Goal: Information Seeking & Learning: Check status

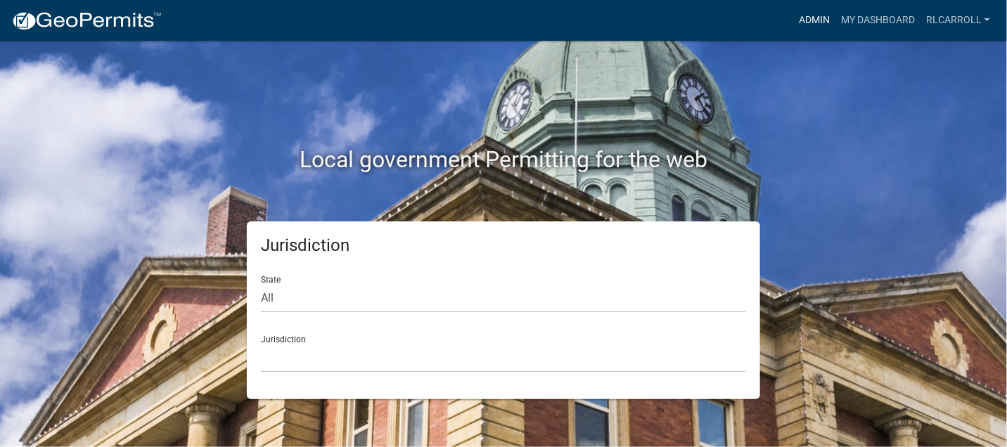
click at [820, 13] on link "Admin" at bounding box center [814, 20] width 42 height 27
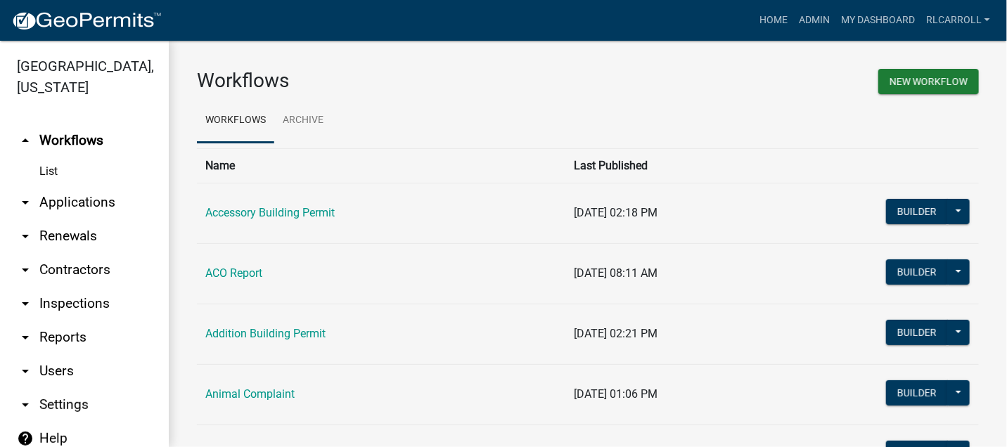
click at [98, 205] on link "arrow_drop_down Applications" at bounding box center [84, 203] width 169 height 34
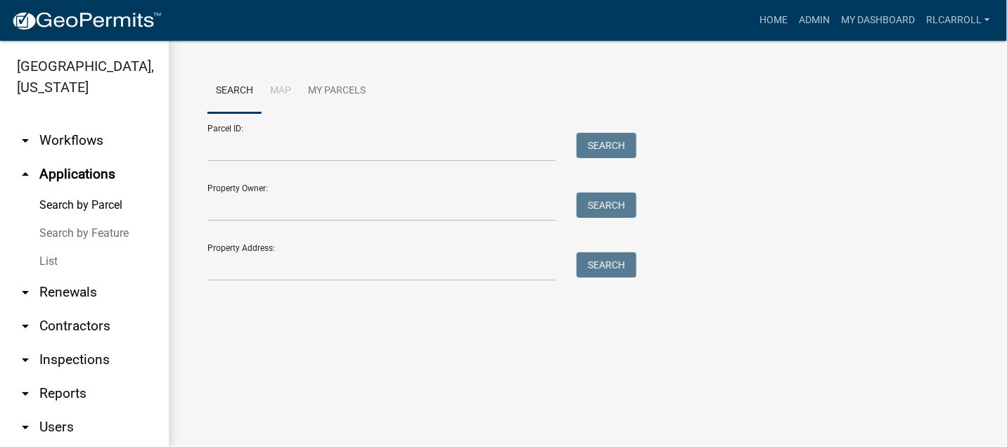
click at [94, 265] on link "List" at bounding box center [84, 262] width 169 height 28
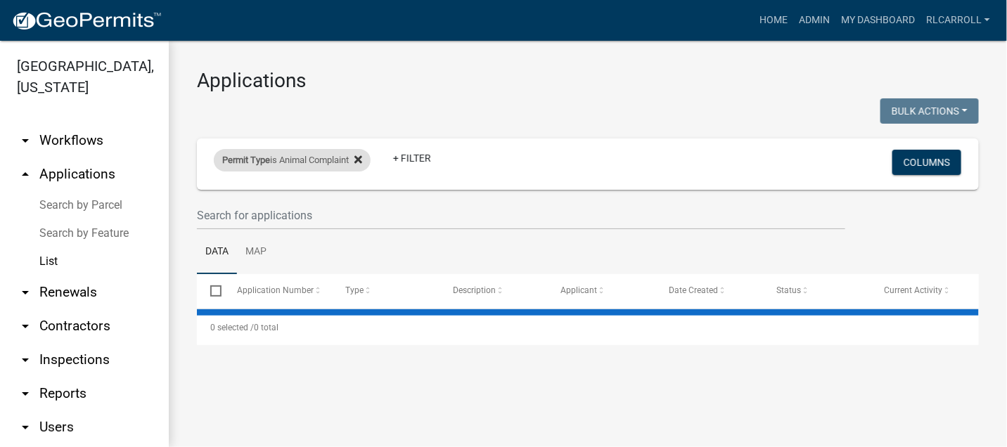
select select "3: 100"
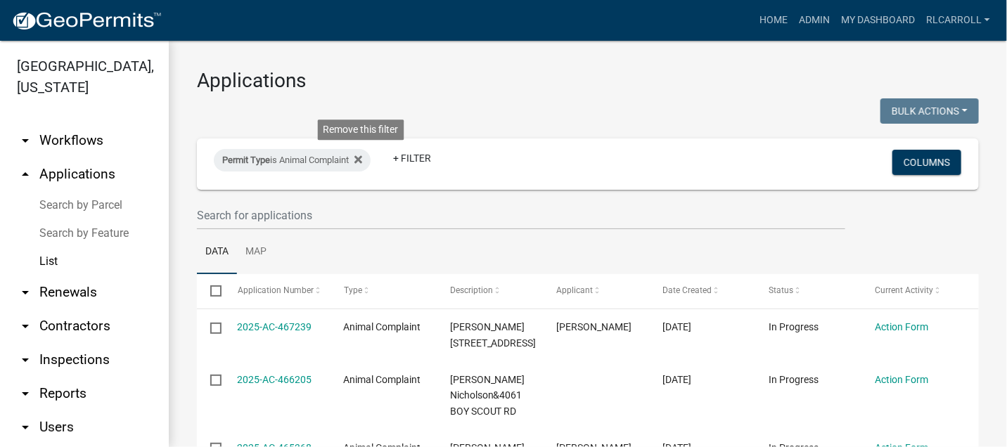
drag, startPoint x: 363, startPoint y: 157, endPoint x: 300, endPoint y: 183, distance: 67.8
click at [362, 156] on icon at bounding box center [359, 159] width 8 height 8
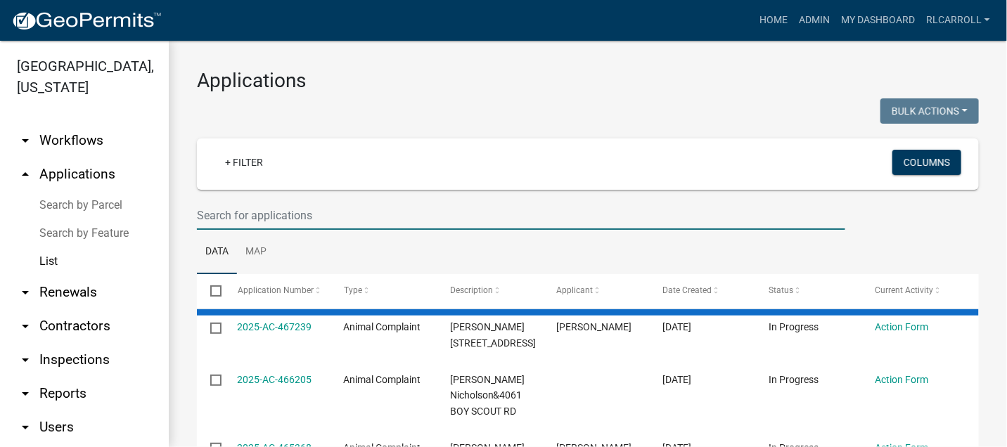
click at [225, 215] on input "text" at bounding box center [521, 215] width 649 height 29
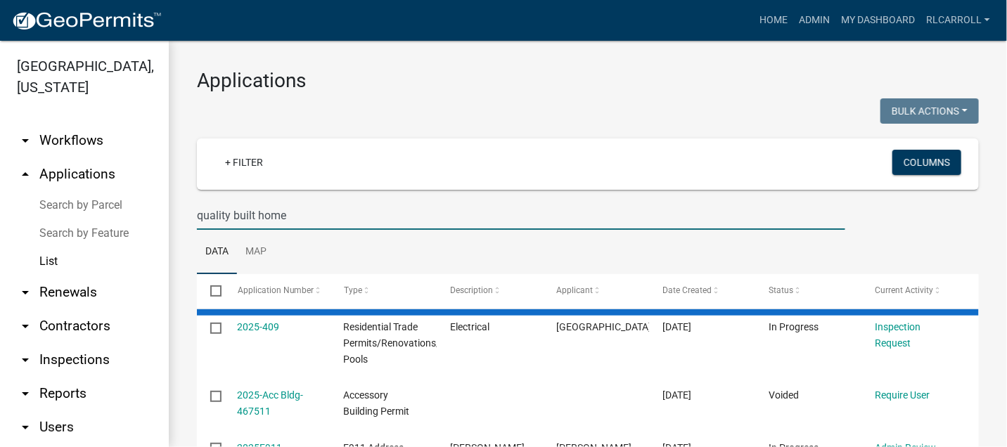
type input "quality built homes"
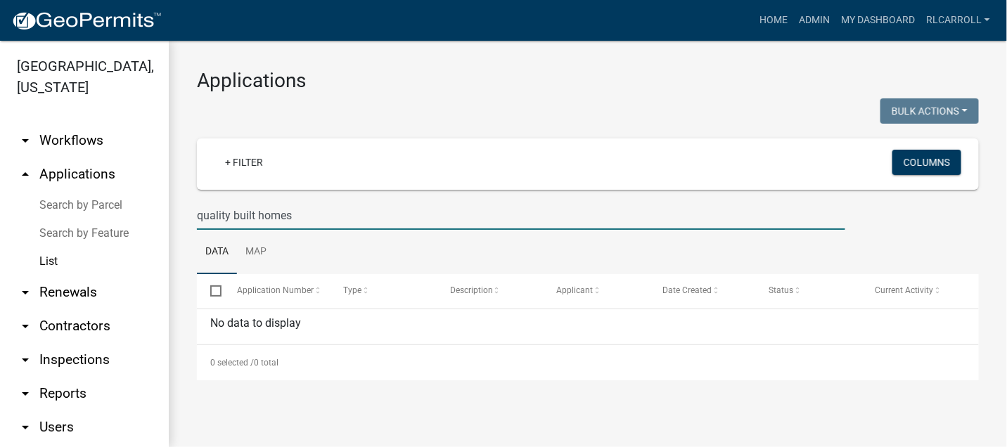
drag, startPoint x: 300, startPoint y: 212, endPoint x: 186, endPoint y: 211, distance: 114.7
click at [184, 212] on div "Applications Bulk Actions Void Expire Lock Withdraw + Filter Columns quality bu…" at bounding box center [588, 225] width 838 height 368
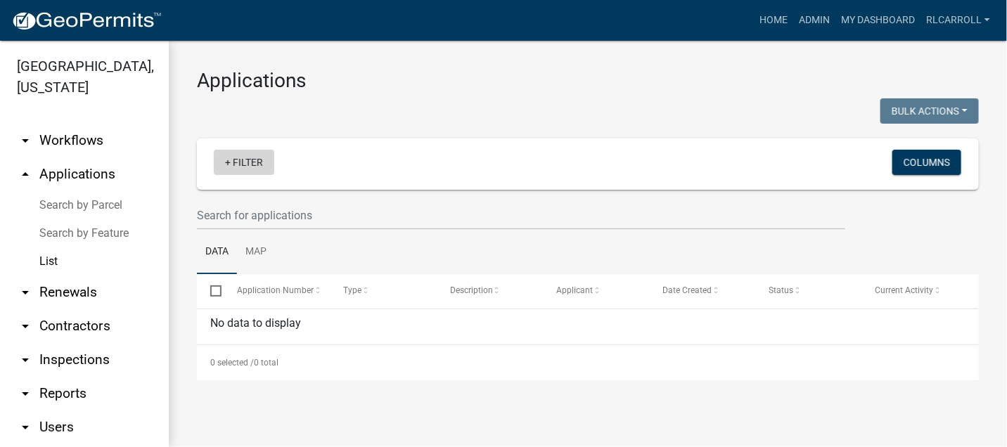
click at [243, 158] on link "+ Filter" at bounding box center [244, 162] width 60 height 25
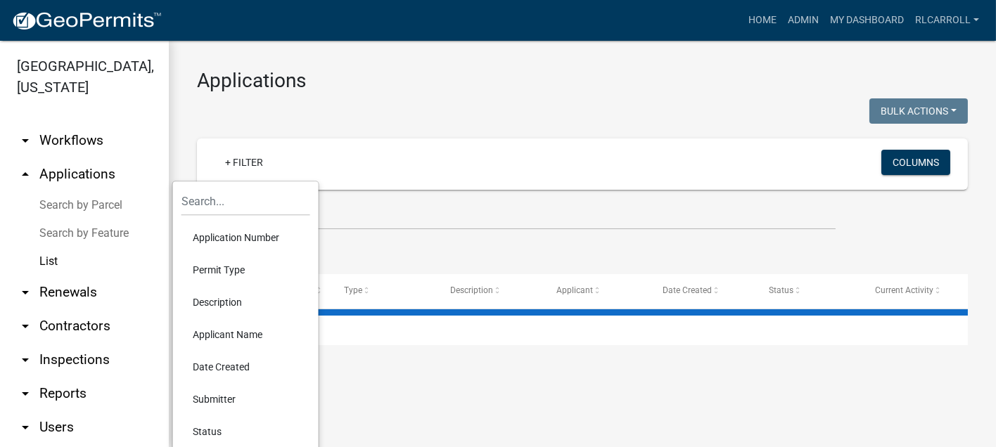
select select "3: 100"
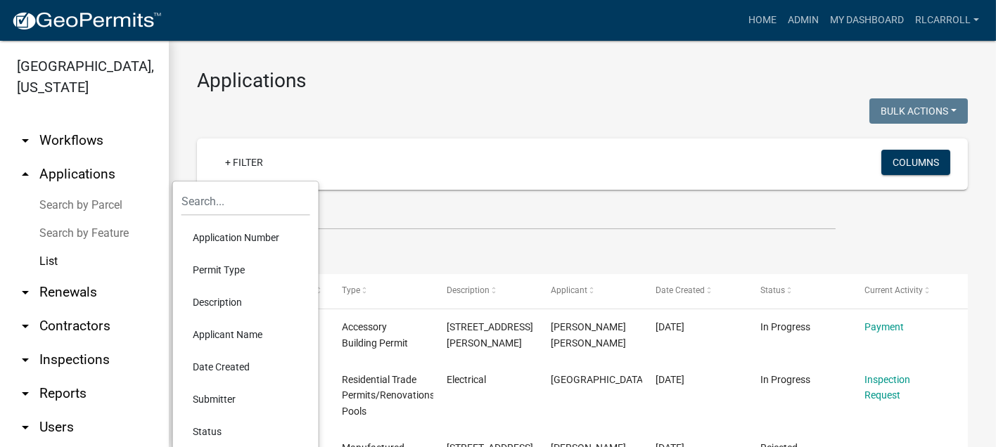
click at [220, 267] on li "Permit Type" at bounding box center [245, 270] width 129 height 32
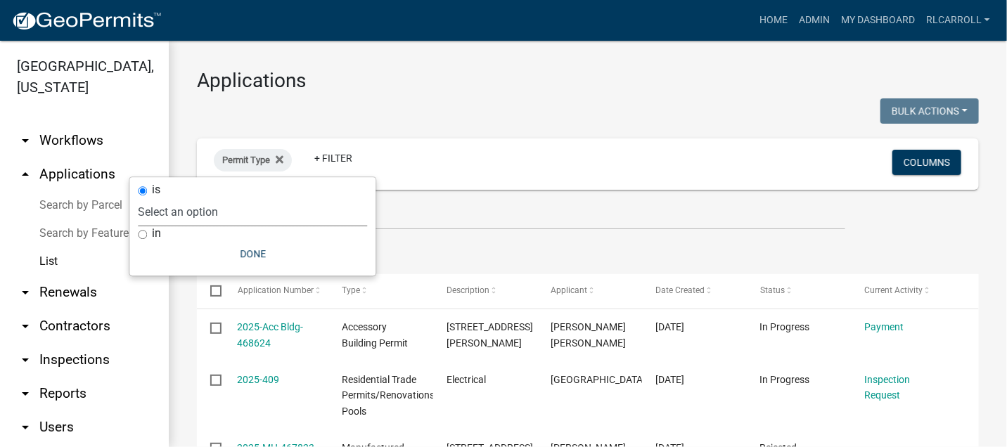
click at [232, 215] on select "Select an option Accessory Building Permit ACO Report Addition Building Permit …" at bounding box center [252, 212] width 229 height 29
select select "322e1bdb-96ea-4133-91af-6f1f14469bb2"
click at [179, 198] on select "Select an option Accessory Building Permit ACO Report Addition Building Permit …" at bounding box center [252, 212] width 229 height 29
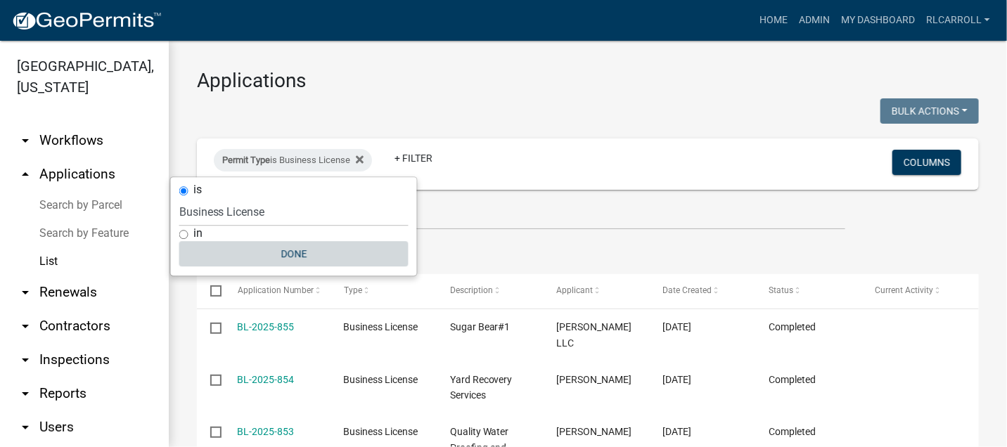
click at [292, 252] on button "Done" at bounding box center [293, 253] width 229 height 25
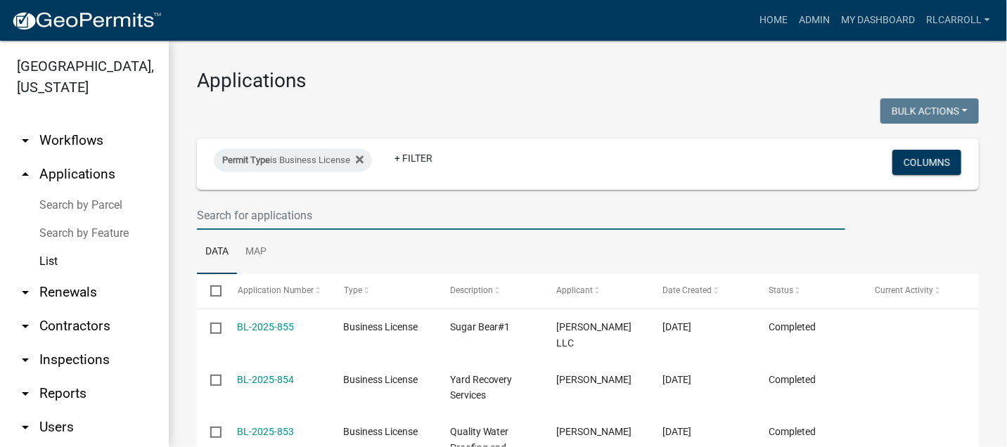
click at [241, 219] on input "text" at bounding box center [521, 215] width 649 height 29
type input "[PERSON_NAME]"
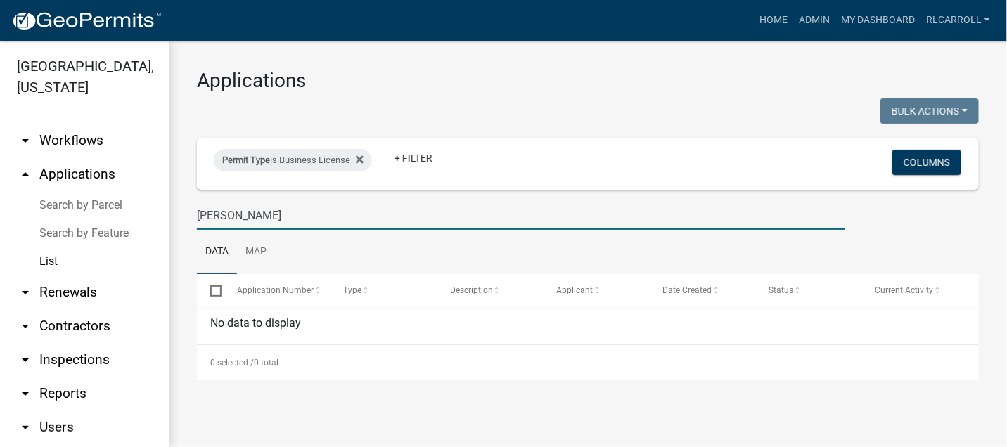
drag, startPoint x: 230, startPoint y: 213, endPoint x: 169, endPoint y: 222, distance: 61.8
click at [173, 222] on div "Applications Bulk Actions Void Expire Lock Withdraw Permit Type is Business Lic…" at bounding box center [588, 225] width 838 height 368
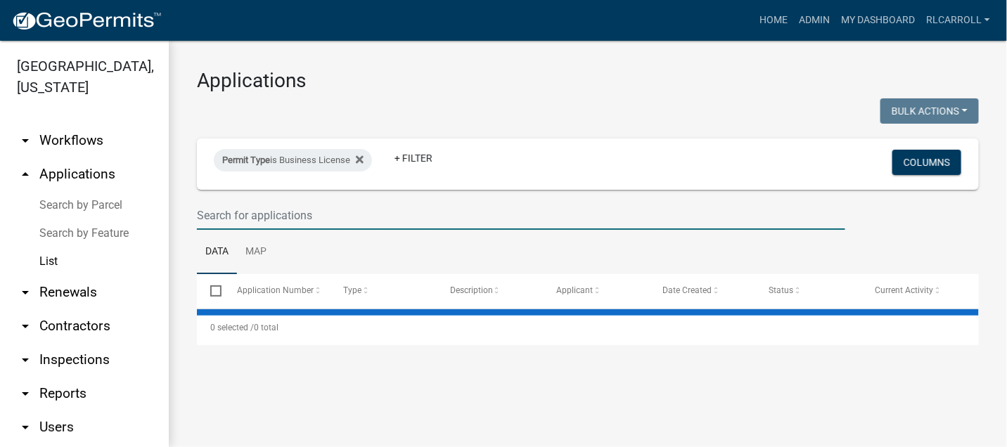
select select "3: 100"
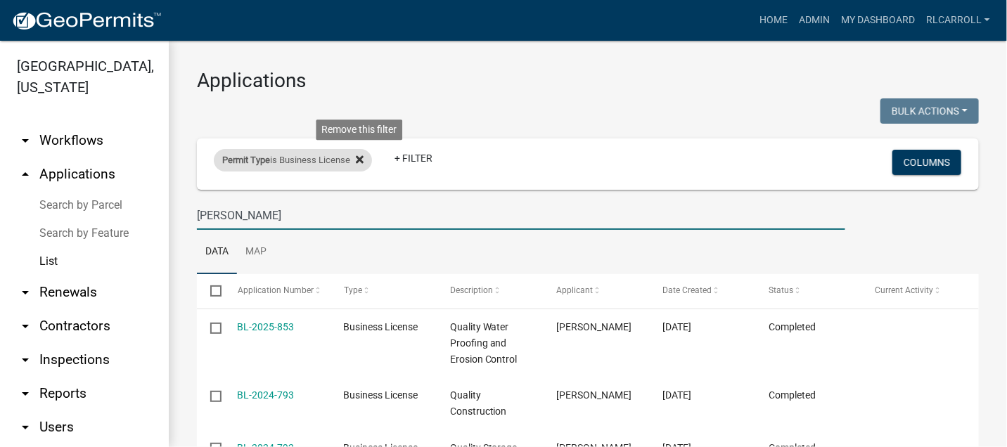
type input "[PERSON_NAME]"
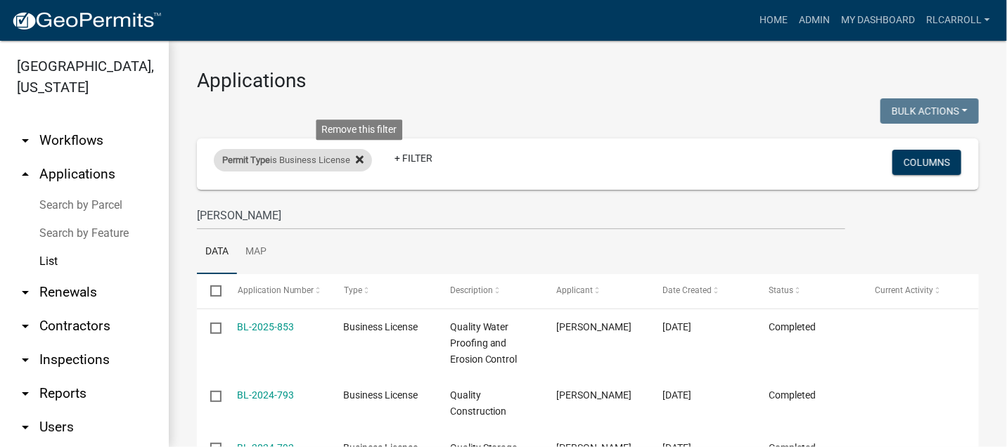
click at [361, 157] on icon at bounding box center [360, 159] width 8 height 8
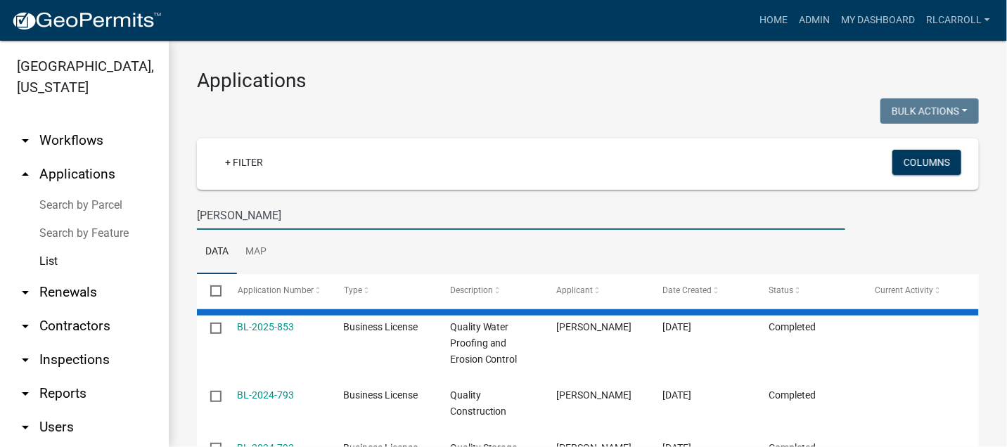
drag, startPoint x: 241, startPoint y: 212, endPoint x: 174, endPoint y: 221, distance: 67.4
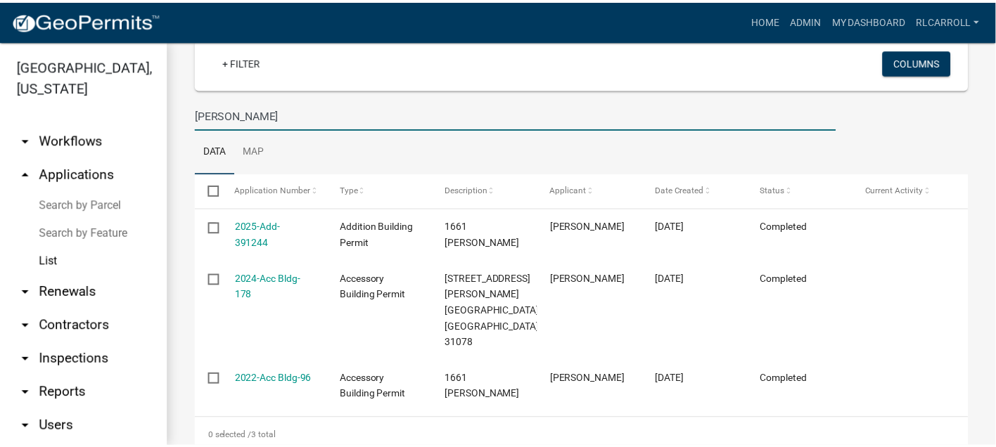
scroll to position [103, 0]
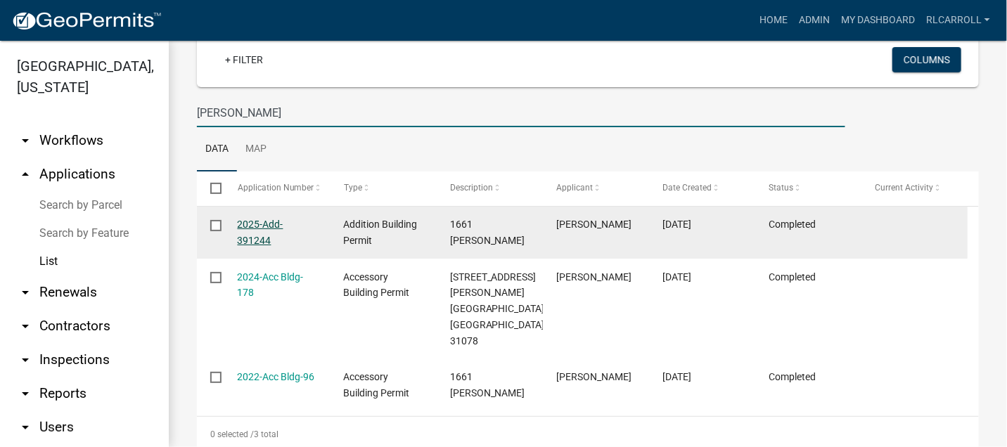
type input "[PERSON_NAME]"
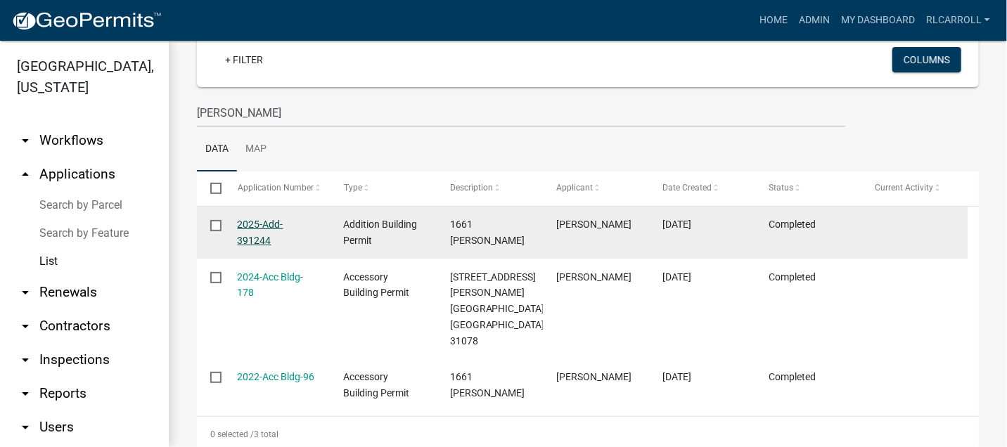
click at [280, 219] on link "2025-Add-391244" at bounding box center [261, 232] width 46 height 27
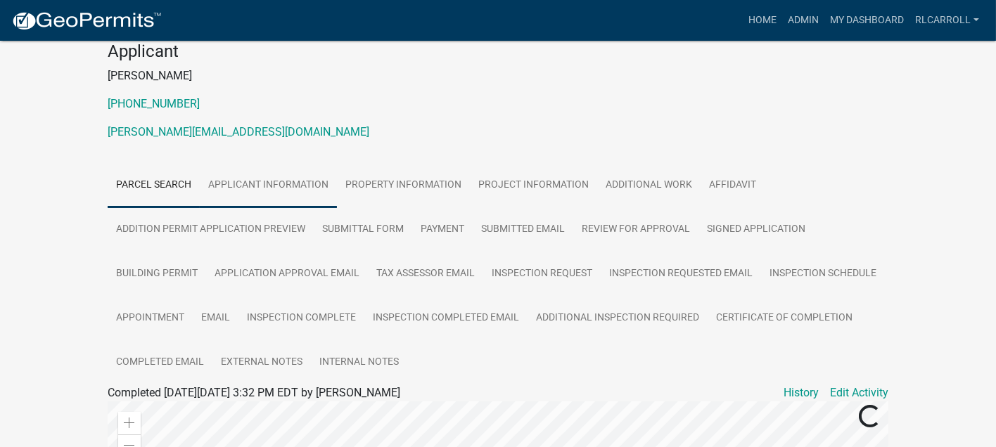
scroll to position [156, 0]
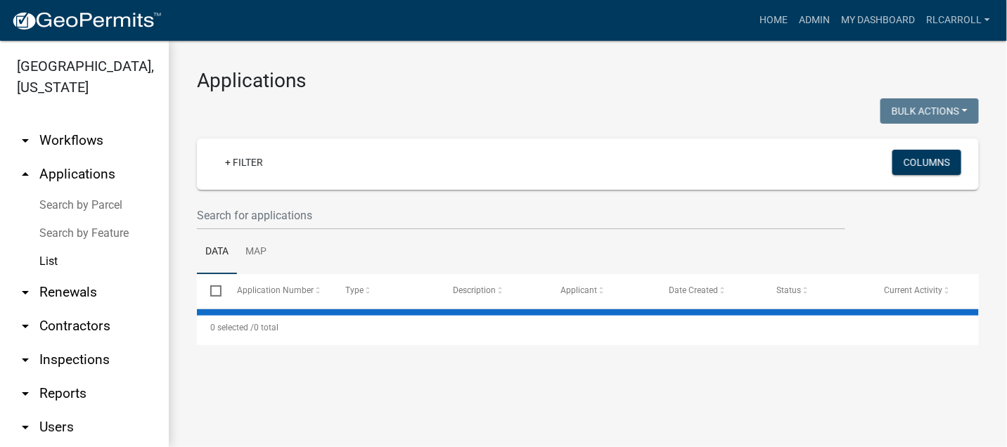
select select "3: 100"
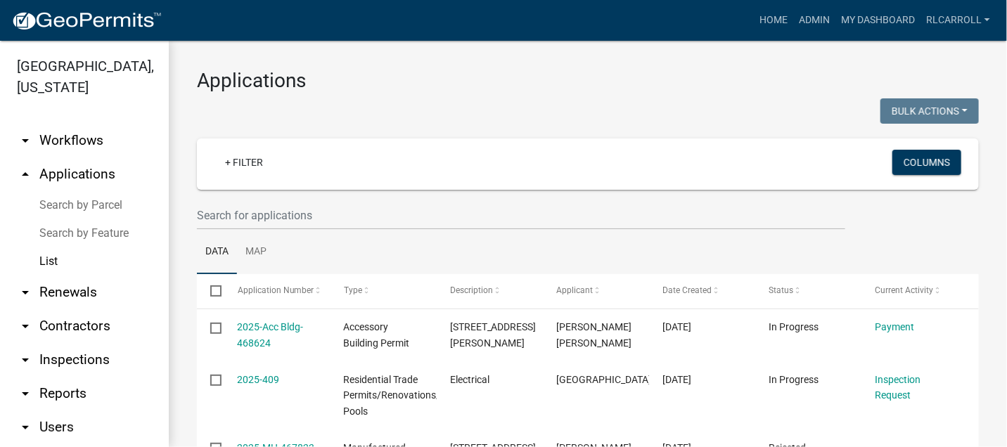
click at [82, 261] on link "List" at bounding box center [84, 262] width 169 height 28
click at [248, 165] on link "+ Filter" at bounding box center [244, 162] width 60 height 25
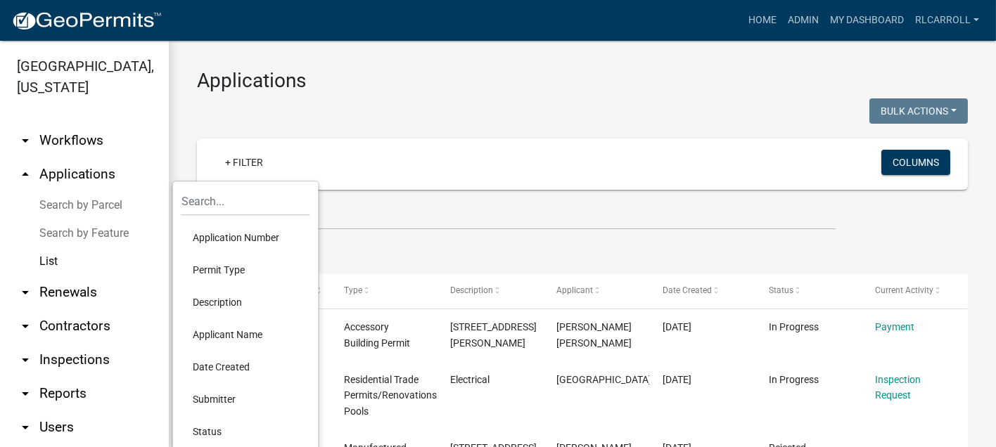
click at [227, 267] on li "Permit Type" at bounding box center [245, 270] width 129 height 32
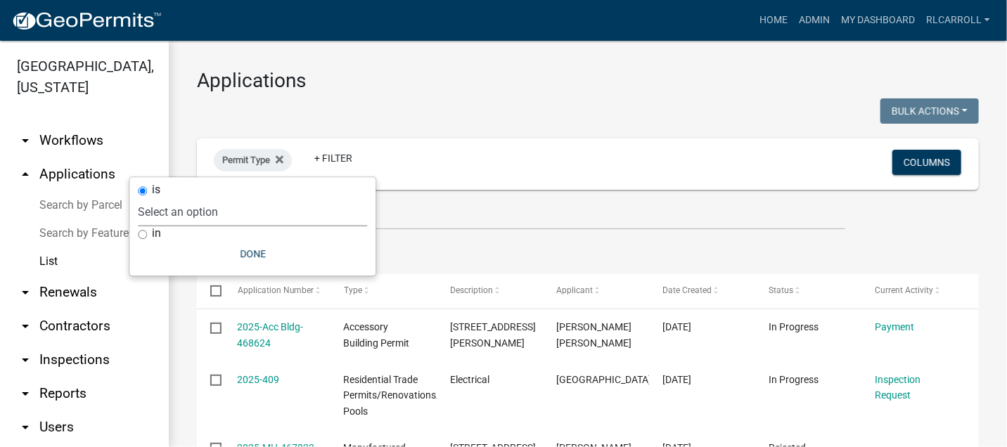
click at [222, 216] on select "Select an option Accessory Building Permit ACO Report Addition Building Permit …" at bounding box center [252, 212] width 229 height 29
select select "322e1bdb-96ea-4133-91af-6f1f14469bb2"
click at [179, 198] on select "Select an option Accessory Building Permit ACO Report Addition Building Permit …" at bounding box center [252, 212] width 229 height 29
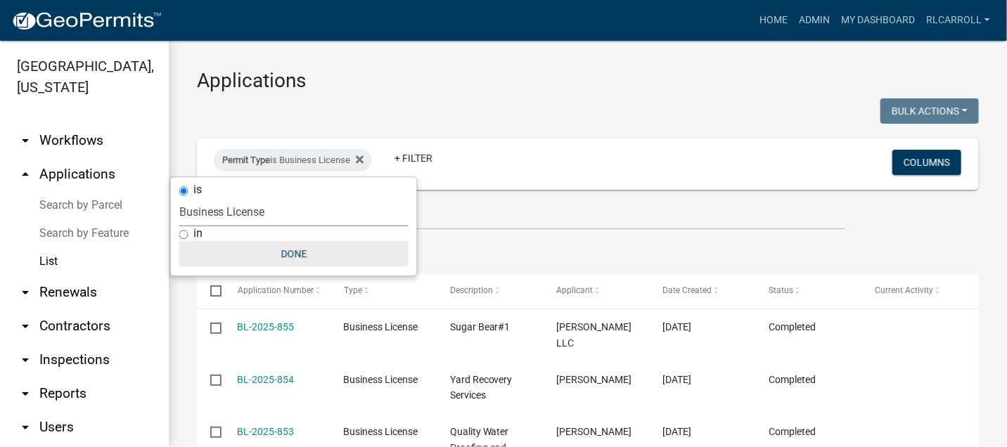
click at [294, 248] on button "Done" at bounding box center [293, 253] width 229 height 25
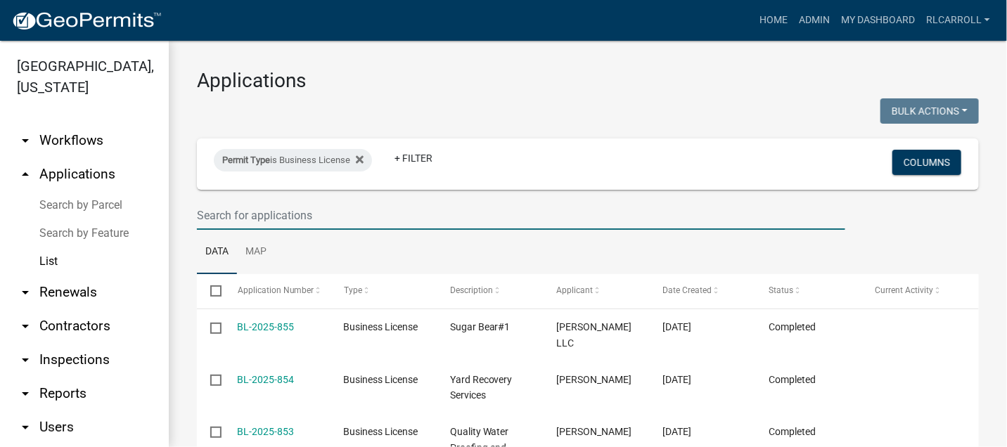
click at [275, 215] on input "text" at bounding box center [521, 215] width 649 height 29
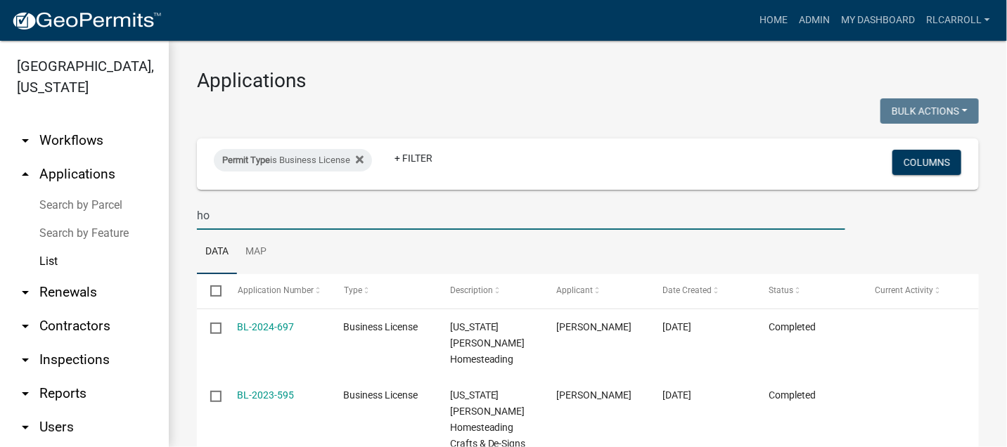
type input "h"
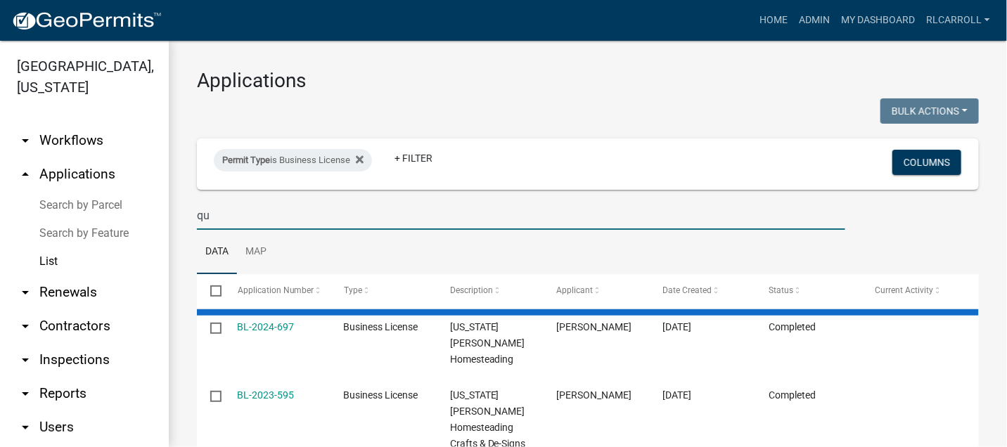
type input "qua"
select select "3: 100"
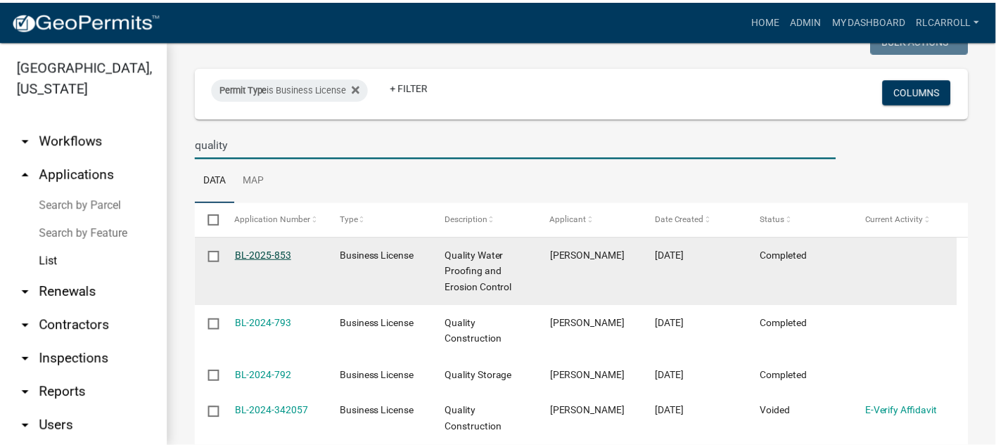
scroll to position [150, 0]
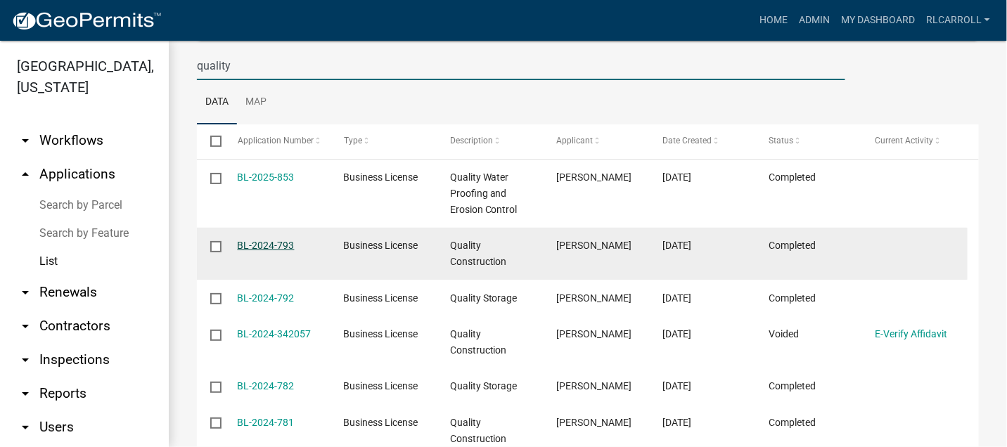
type input "quality"
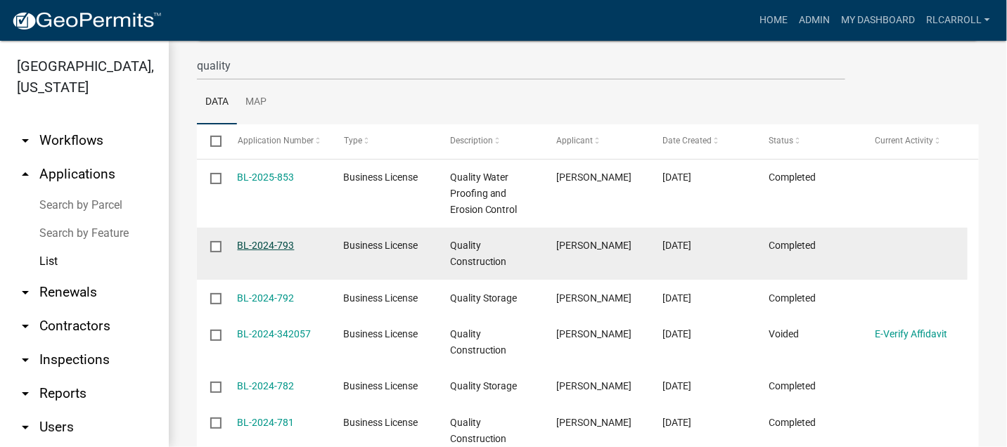
click at [269, 240] on link "BL-2024-793" at bounding box center [266, 245] width 57 height 11
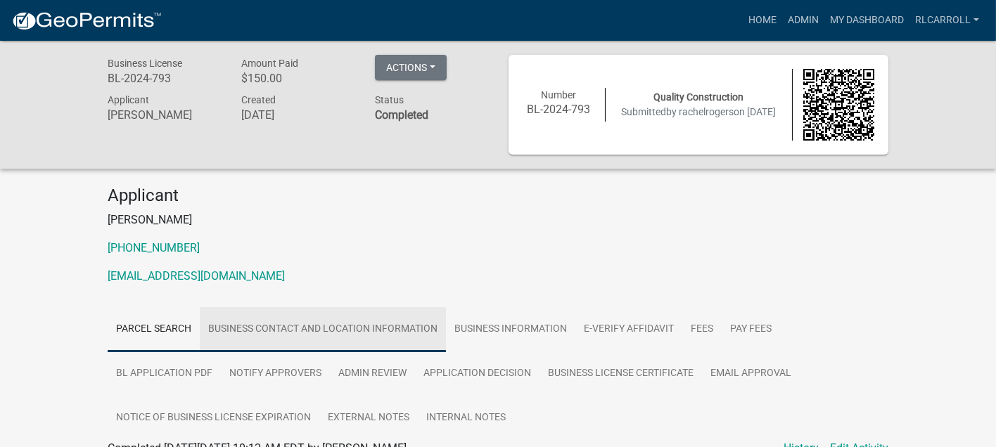
click at [307, 323] on link "Business Contact and Location Information" at bounding box center [323, 329] width 246 height 45
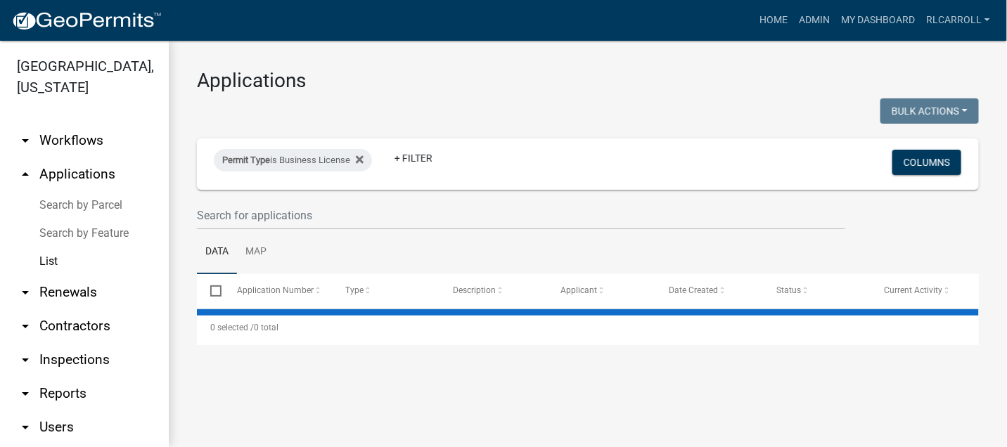
select select "3: 100"
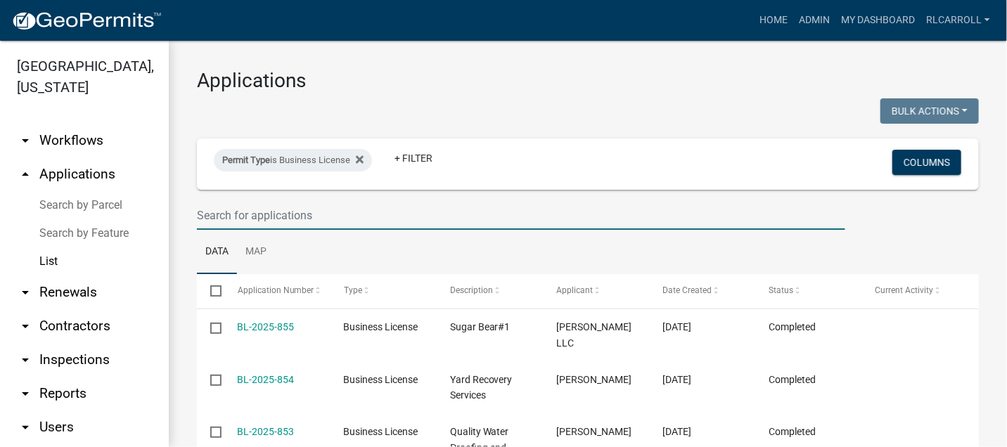
click at [291, 219] on input "text" at bounding box center [521, 215] width 649 height 29
type input "[PERSON_NAME]"
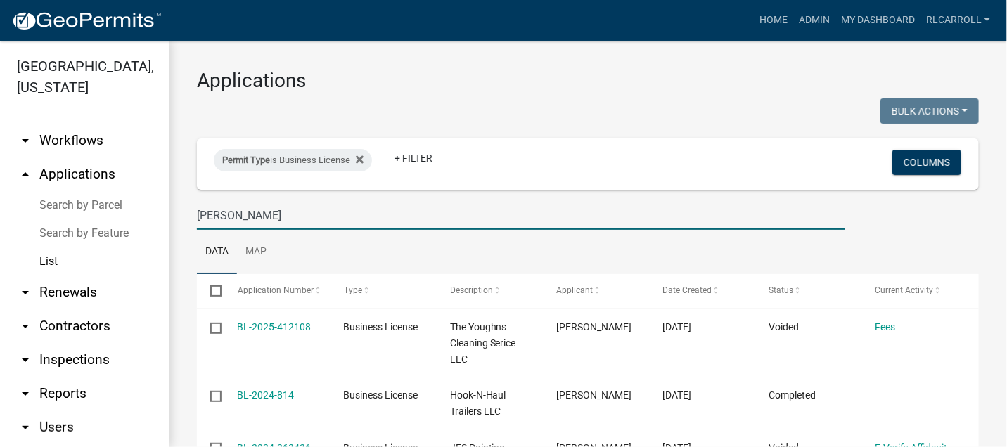
drag, startPoint x: 220, startPoint y: 215, endPoint x: 181, endPoint y: 212, distance: 39.4
click at [414, 161] on link "+ Filter" at bounding box center [413, 158] width 60 height 25
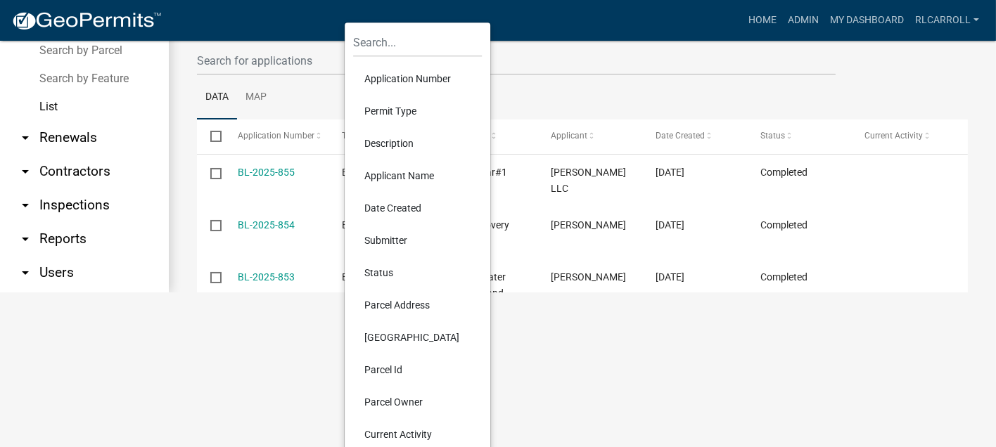
scroll to position [156, 0]
click at [384, 203] on li "Date Created" at bounding box center [417, 207] width 129 height 32
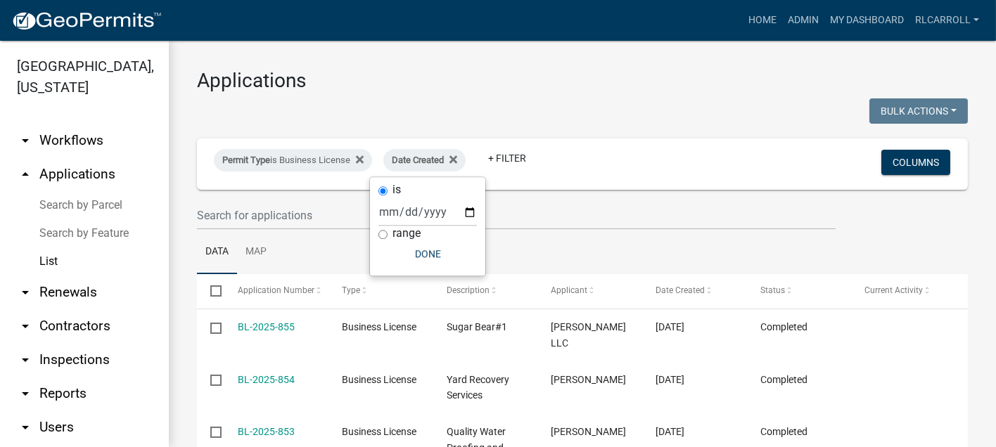
scroll to position [0, 0]
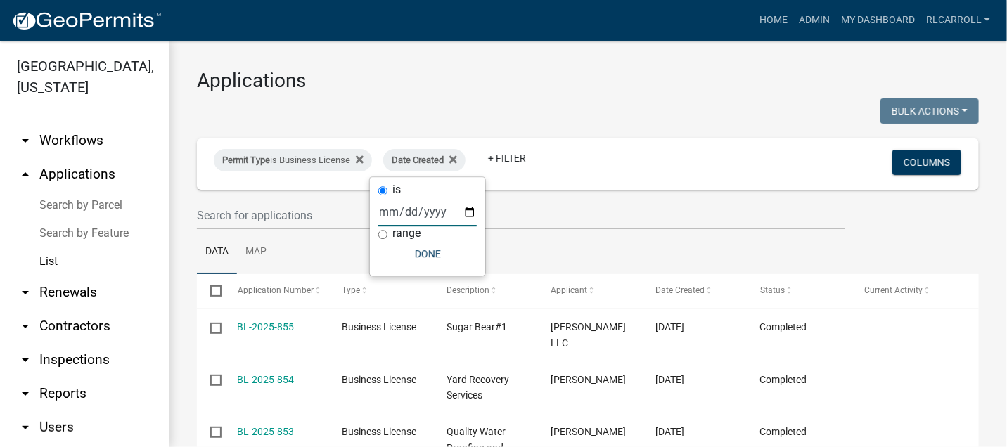
click at [409, 210] on input "date" at bounding box center [427, 212] width 98 height 29
click at [471, 212] on input "date" at bounding box center [427, 212] width 98 height 29
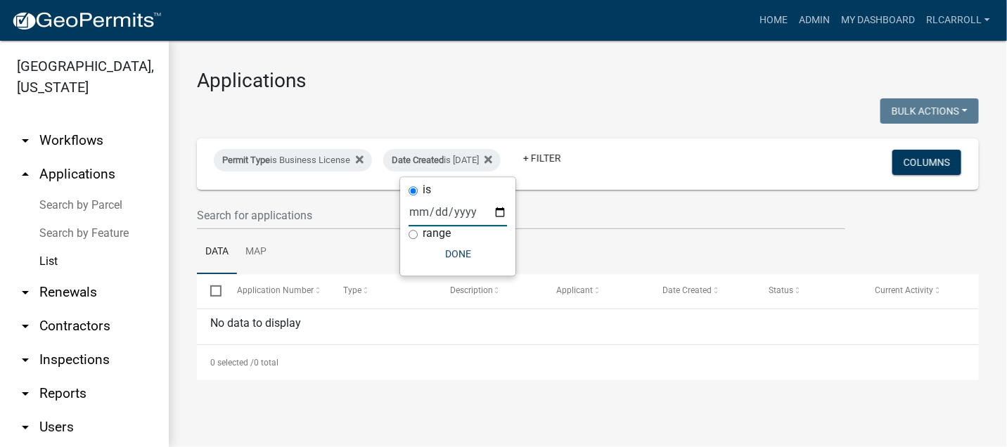
type input "[DATE]"
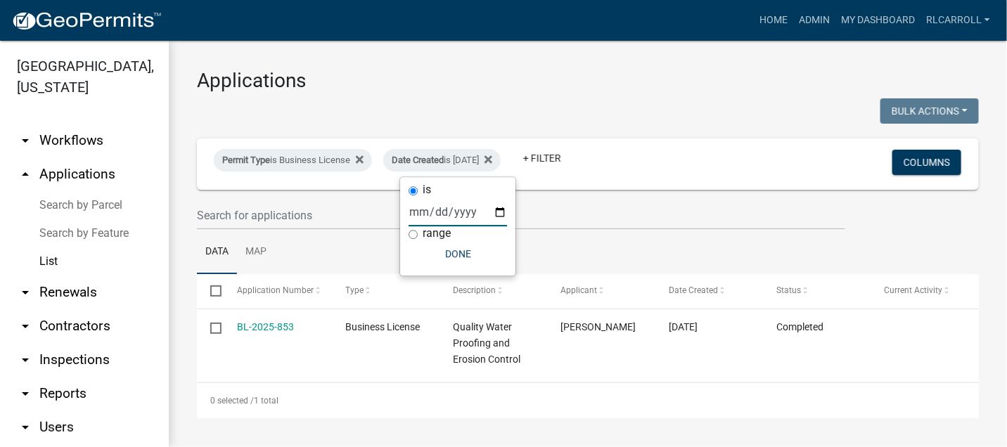
click at [497, 213] on input "[DATE]" at bounding box center [458, 212] width 98 height 29
click at [604, 246] on ul "Data Map" at bounding box center [588, 252] width 782 height 44
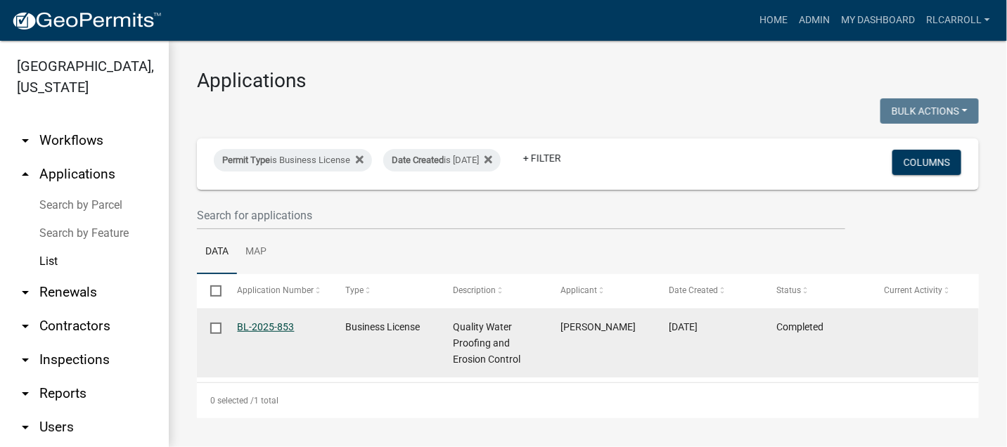
click at [253, 329] on link "BL-2025-853" at bounding box center [266, 326] width 57 height 11
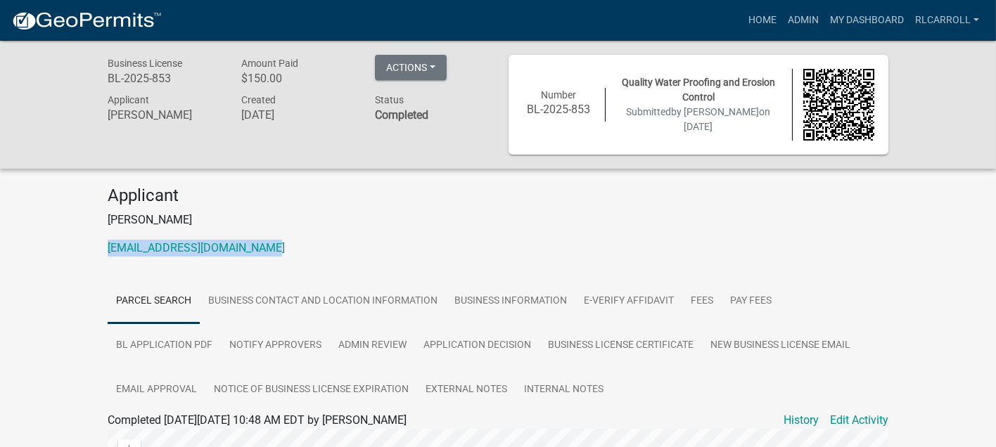
drag, startPoint x: 275, startPoint y: 248, endPoint x: 101, endPoint y: 242, distance: 173.9
click at [101, 242] on div "Applicant [PERSON_NAME] [EMAIL_ADDRESS][DOMAIN_NAME]" at bounding box center [498, 227] width 802 height 82
copy link "[EMAIL_ADDRESS][DOMAIN_NAME]"
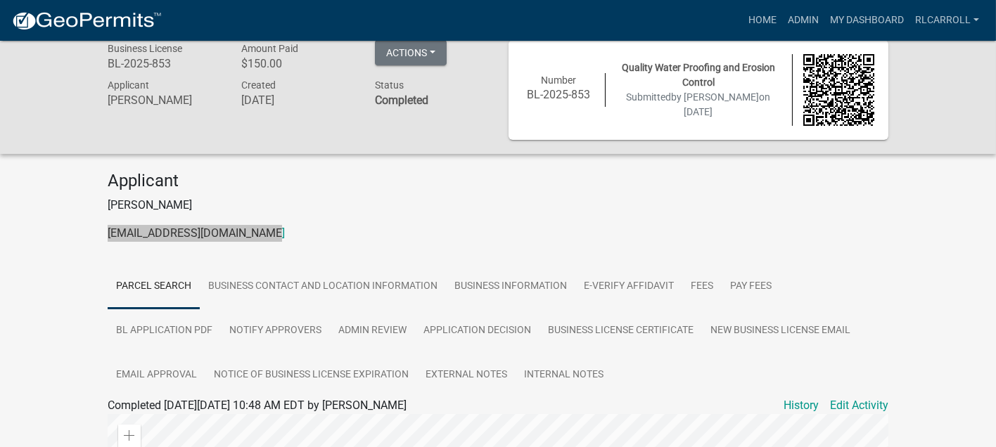
scroll to position [3, 0]
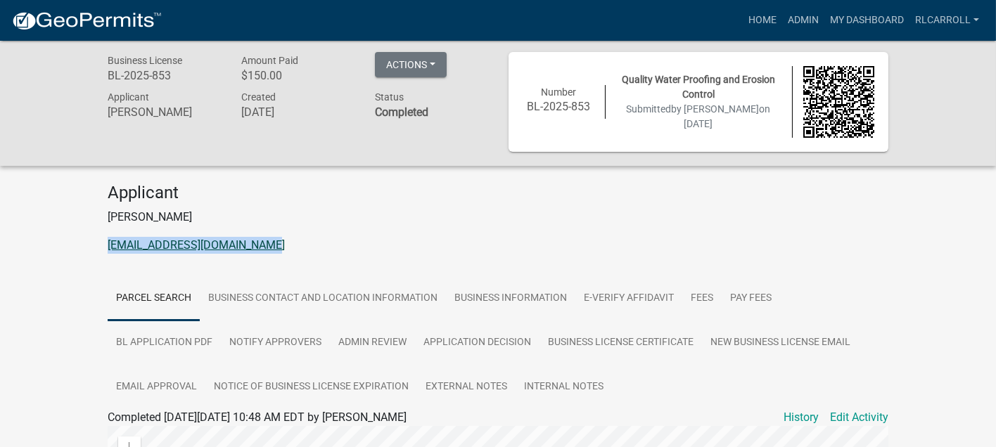
copy link "[EMAIL_ADDRESS][DOMAIN_NAME]"
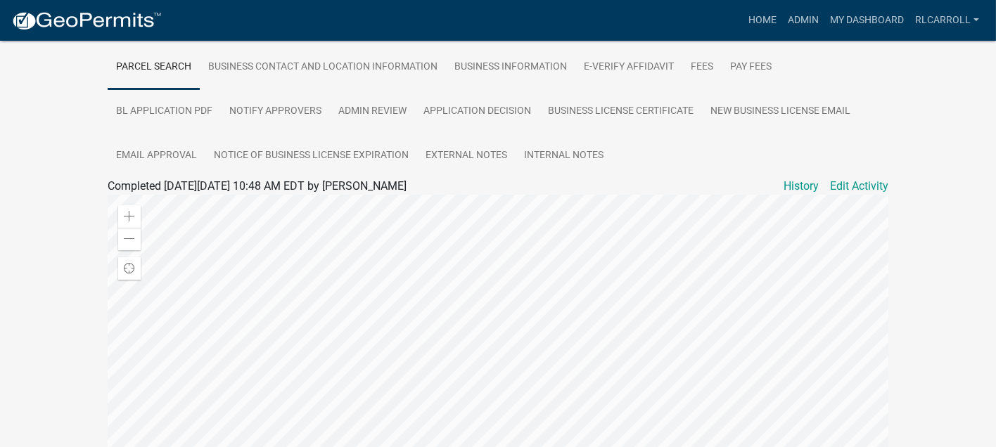
scroll to position [472, 0]
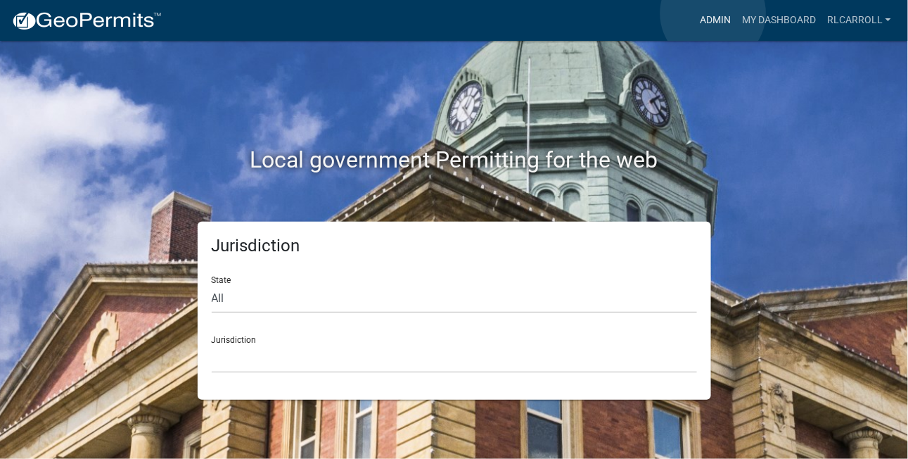
click at [713, 13] on link "Admin" at bounding box center [715, 20] width 42 height 27
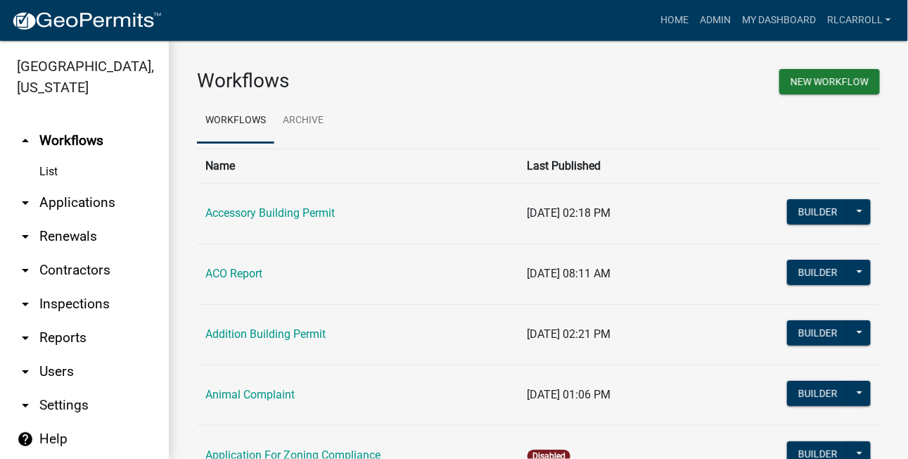
click at [92, 203] on link "arrow_drop_down Applications" at bounding box center [84, 203] width 169 height 34
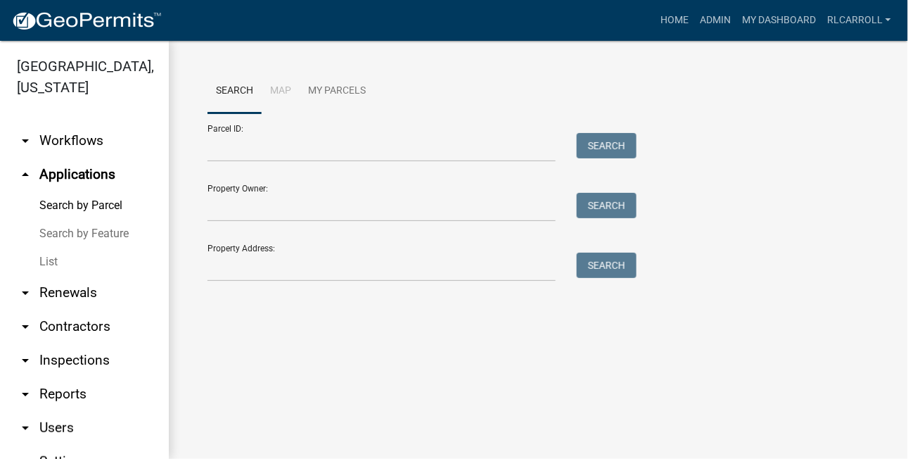
click at [70, 261] on link "List" at bounding box center [84, 262] width 169 height 28
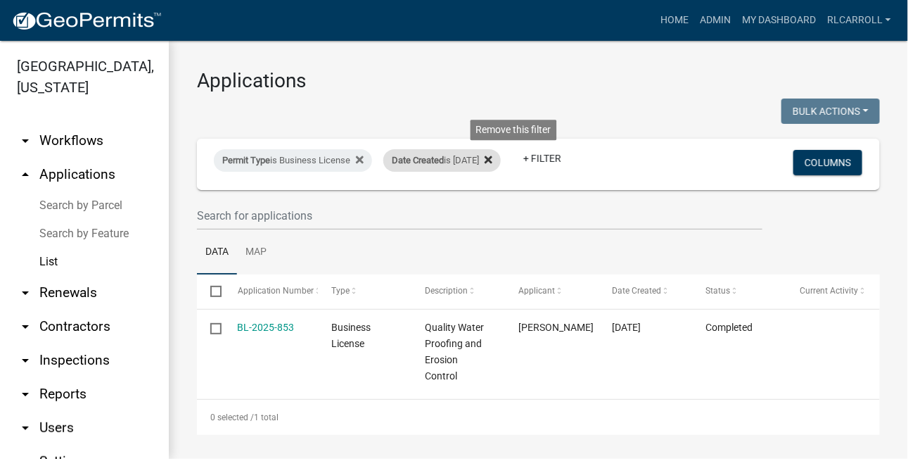
click at [492, 159] on icon at bounding box center [489, 159] width 8 height 8
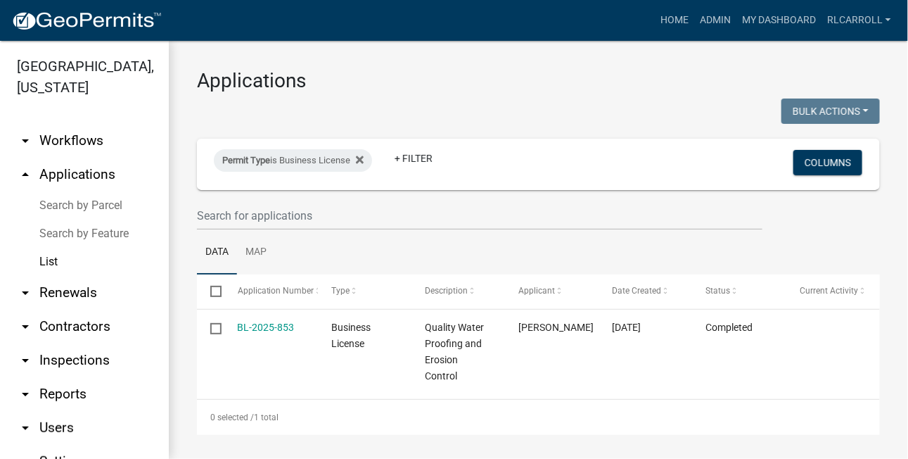
select select "3: 100"
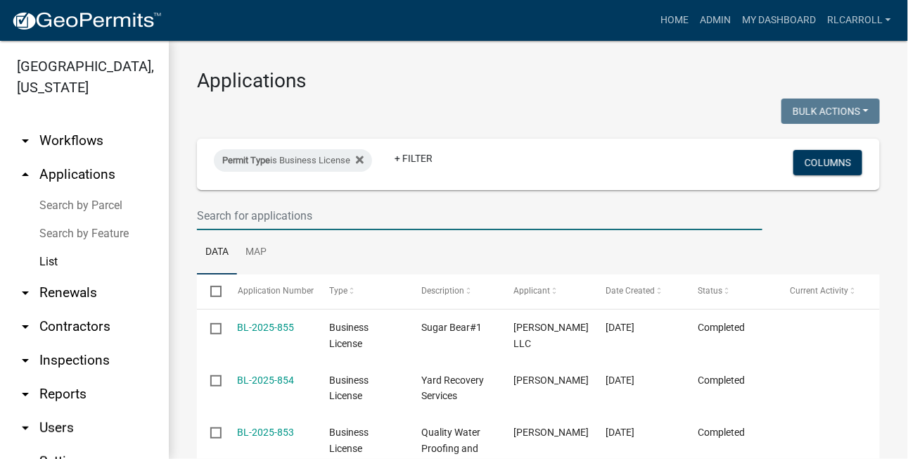
click at [247, 213] on input "text" at bounding box center [480, 215] width 566 height 29
paste input "[EMAIL_ADDRESS][DOMAIN_NAME]"
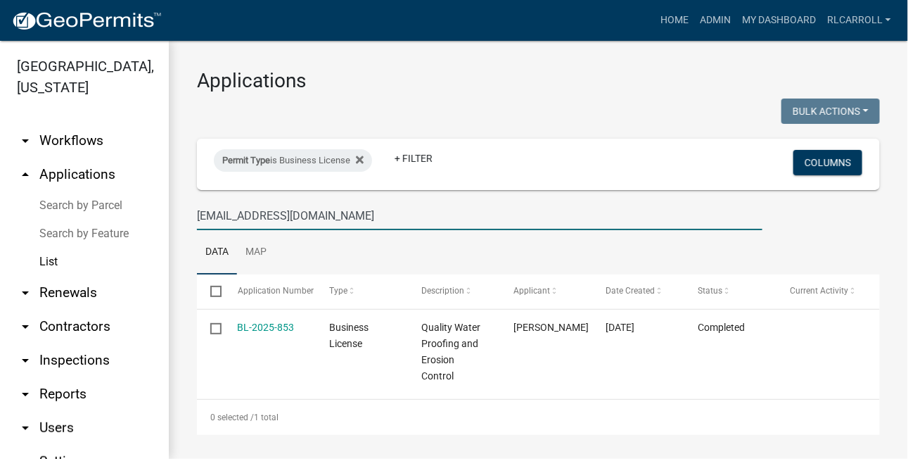
drag, startPoint x: 379, startPoint y: 214, endPoint x: 181, endPoint y: 218, distance: 198.4
click at [181, 218] on div "Applications Bulk Actions Void Expire Lock Withdraw Permit Type is Business Lic…" at bounding box center [538, 251] width 739 height 421
drag, startPoint x: 274, startPoint y: 214, endPoint x: 174, endPoint y: 215, distance: 99.9
click at [174, 215] on div "Applications Bulk Actions Void Expire Lock Withdraw Permit Type is Business Lic…" at bounding box center [538, 251] width 739 height 421
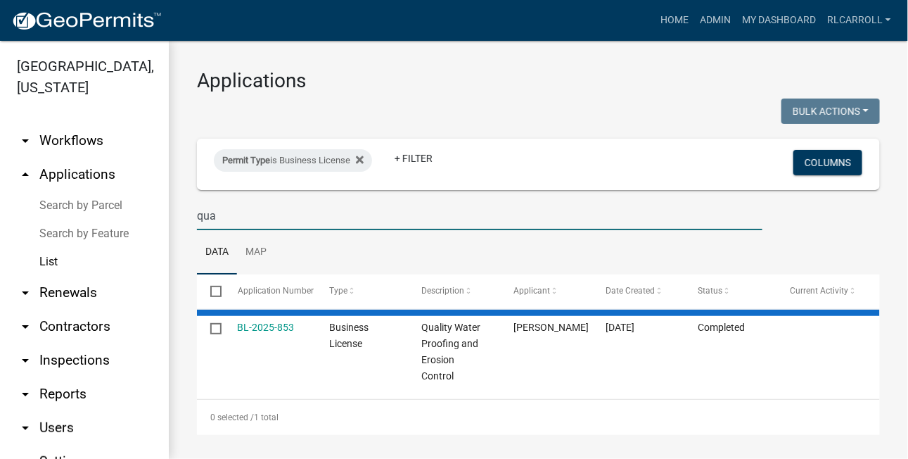
type input "qual"
select select "3: 100"
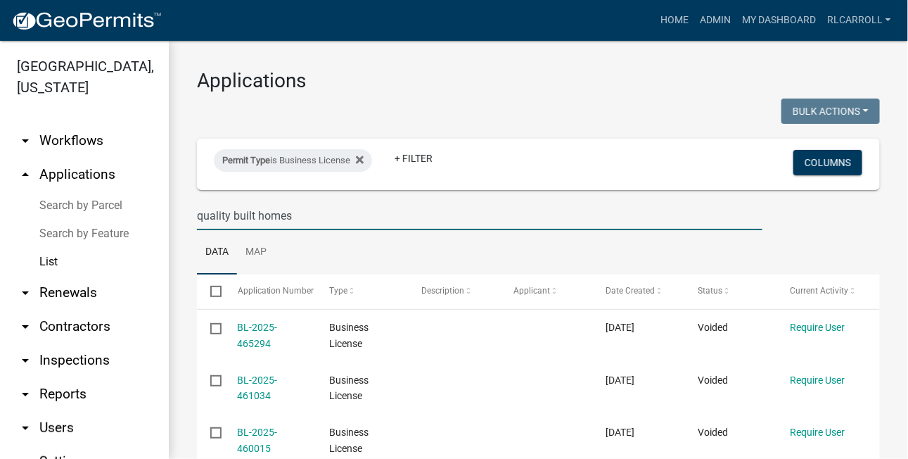
type input "quality built homes"
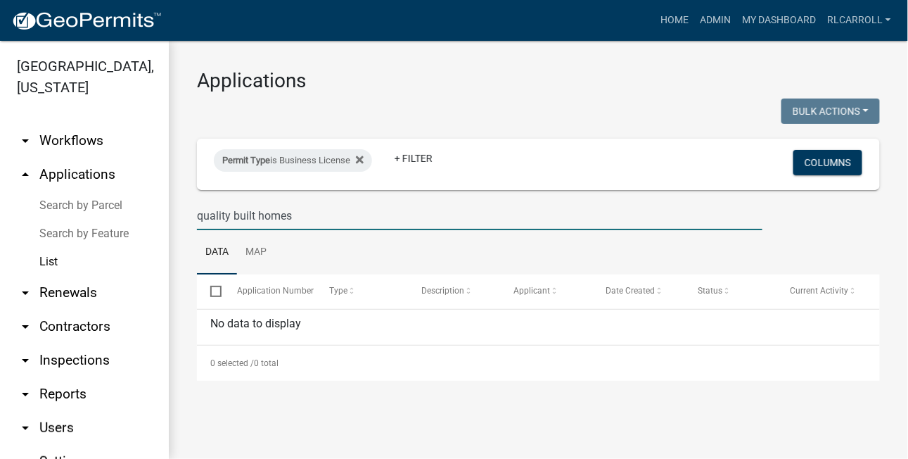
drag, startPoint x: 301, startPoint y: 214, endPoint x: 169, endPoint y: 217, distance: 132.3
click at [169, 217] on div "Applications Bulk Actions Void Expire Lock Withdraw Permit Type is Business Lic…" at bounding box center [538, 225] width 739 height 368
select select "3: 100"
drag, startPoint x: 264, startPoint y: 216, endPoint x: 183, endPoint y: 216, distance: 81.6
click at [183, 216] on div "Applications Bulk Actions Void Expire Lock Withdraw Permit Type is Business Lic…" at bounding box center [538, 225] width 739 height 368
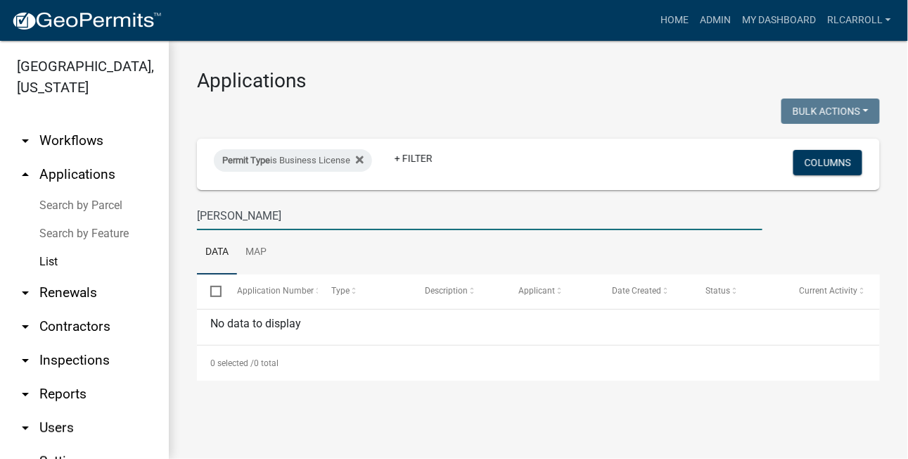
click at [225, 217] on input "[PERSON_NAME]" at bounding box center [480, 215] width 566 height 29
paste input "[EMAIL_ADDRESS][DOMAIN_NAME]"
drag, startPoint x: 414, startPoint y: 216, endPoint x: 387, endPoint y: 217, distance: 27.5
click at [387, 217] on input "eric roqconstruction1661@gmail.comgers" at bounding box center [480, 215] width 566 height 29
drag, startPoint x: 218, startPoint y: 216, endPoint x: 191, endPoint y: 219, distance: 27.0
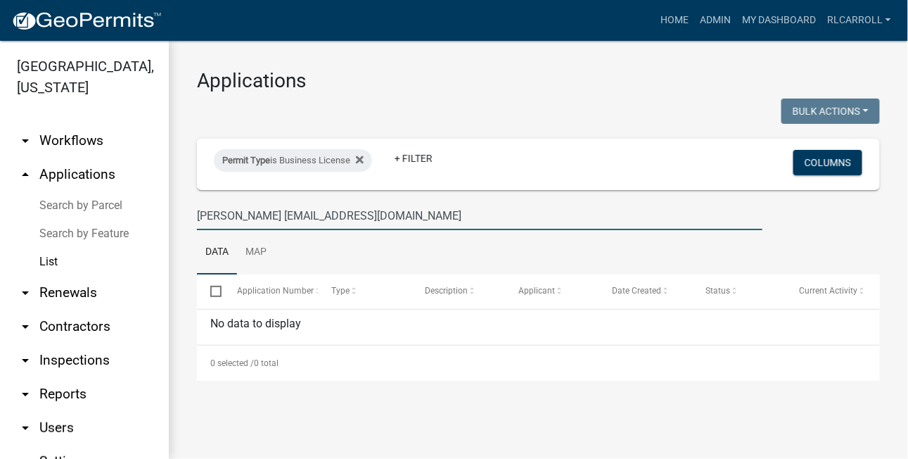
click at [191, 219] on div "eric roqconstruction1661@gmail.com" at bounding box center [479, 215] width 587 height 29
drag, startPoint x: 376, startPoint y: 214, endPoint x: 179, endPoint y: 216, distance: 197.0
click at [179, 216] on div "Applications Bulk Actions Void Expire Lock Withdraw Permit Type is Business Lic…" at bounding box center [538, 225] width 739 height 368
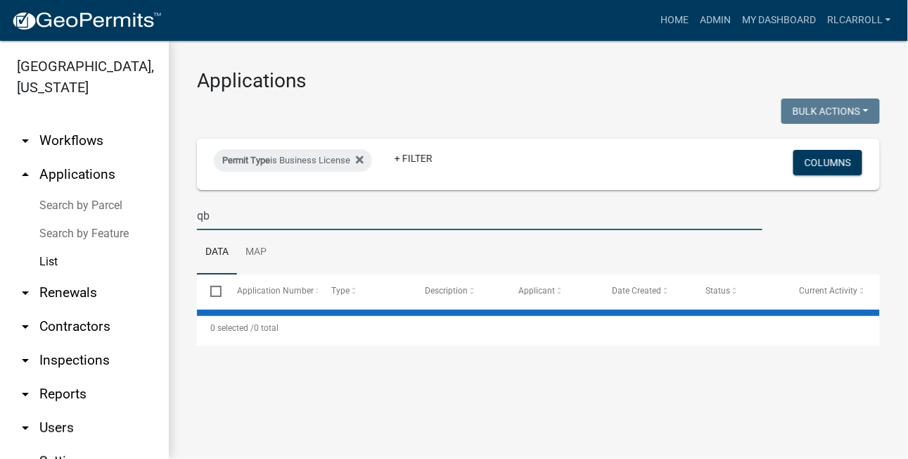
type input "qbh"
select select "3: 100"
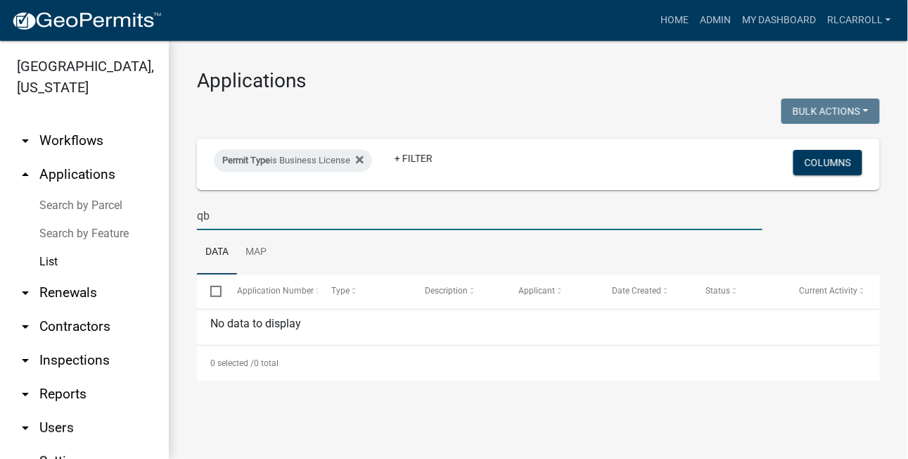
type input "q"
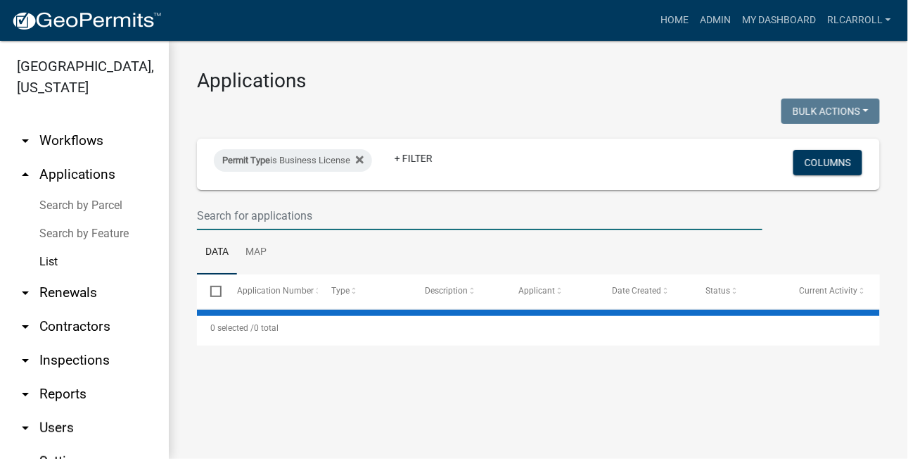
select select "3: 100"
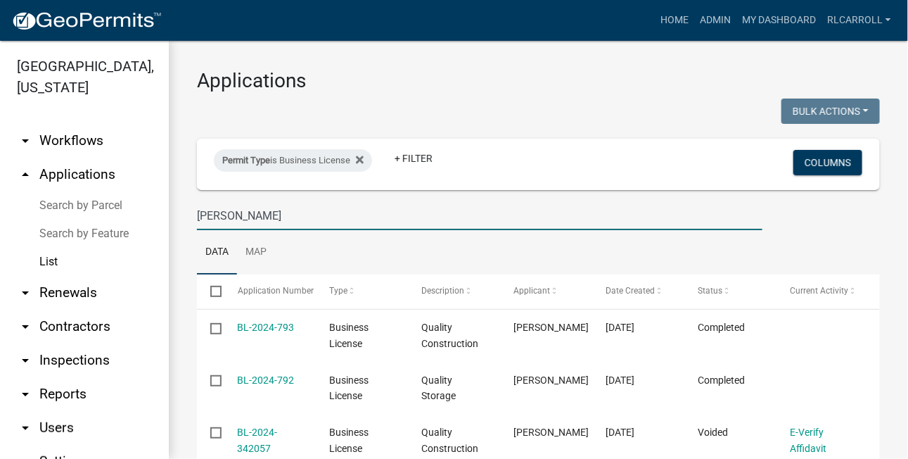
click at [228, 215] on input "[PERSON_NAME]" at bounding box center [480, 215] width 566 height 29
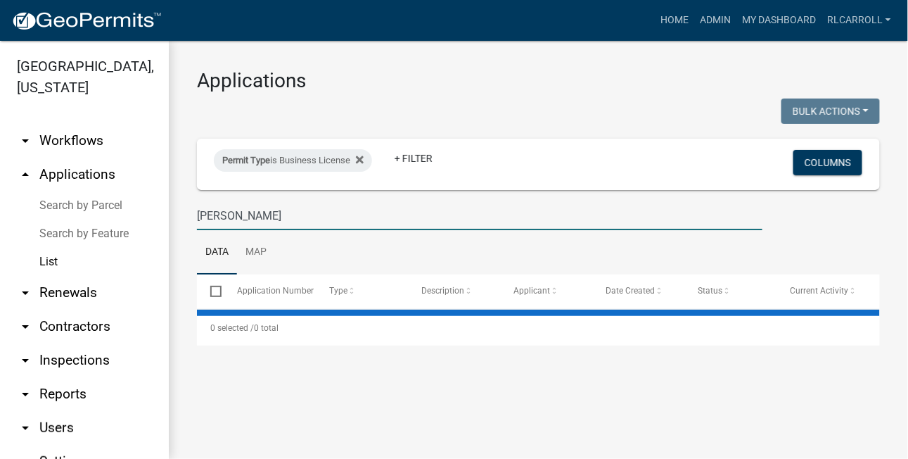
type input "c Rogers"
select select "3: 100"
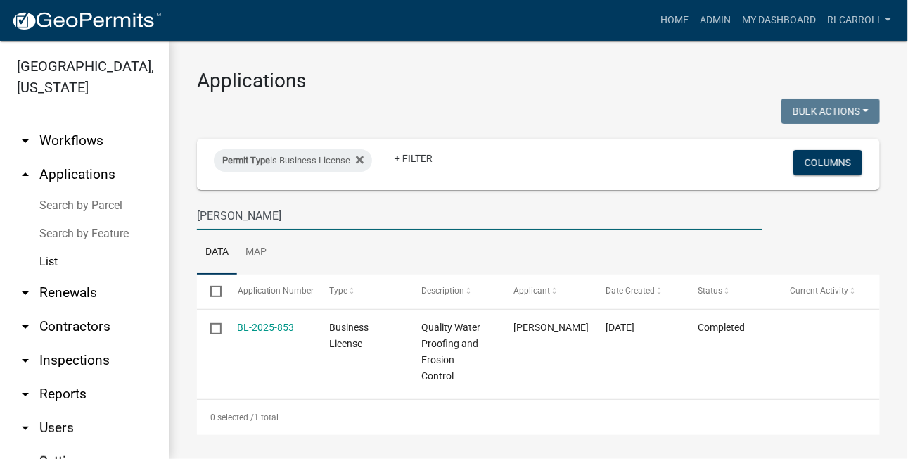
type input "ra Rogers"
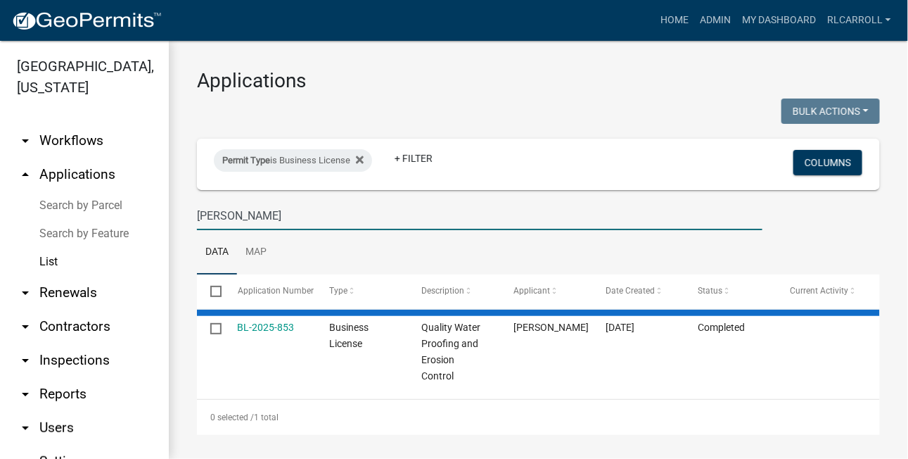
select select "3: 100"
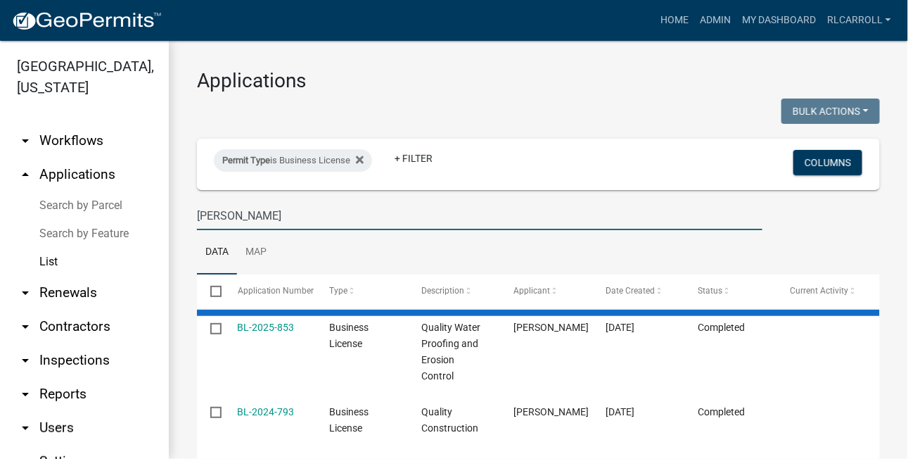
type input "rachel Rogers"
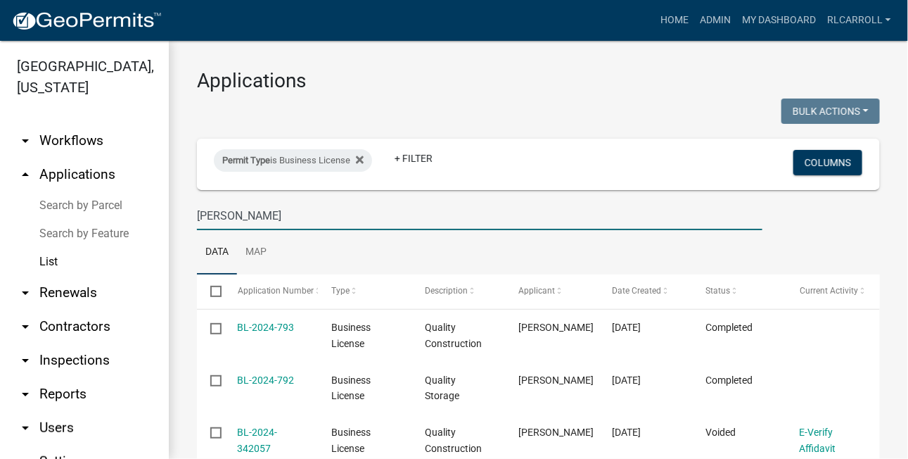
drag, startPoint x: 272, startPoint y: 217, endPoint x: 179, endPoint y: 219, distance: 92.9
click at [179, 219] on div "Applications Bulk Actions Void Expire Lock Withdraw Permit Type is Business Lic…" at bounding box center [538, 340] width 739 height 599
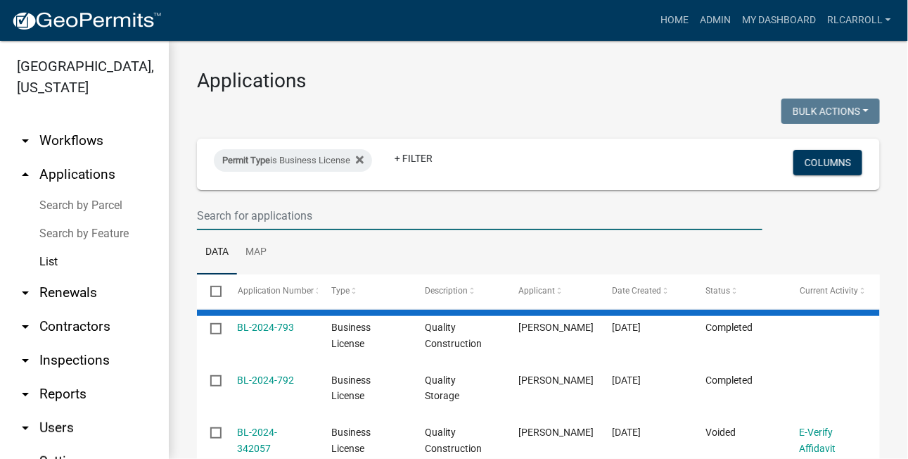
select select "3: 100"
